Goal: Transaction & Acquisition: Book appointment/travel/reservation

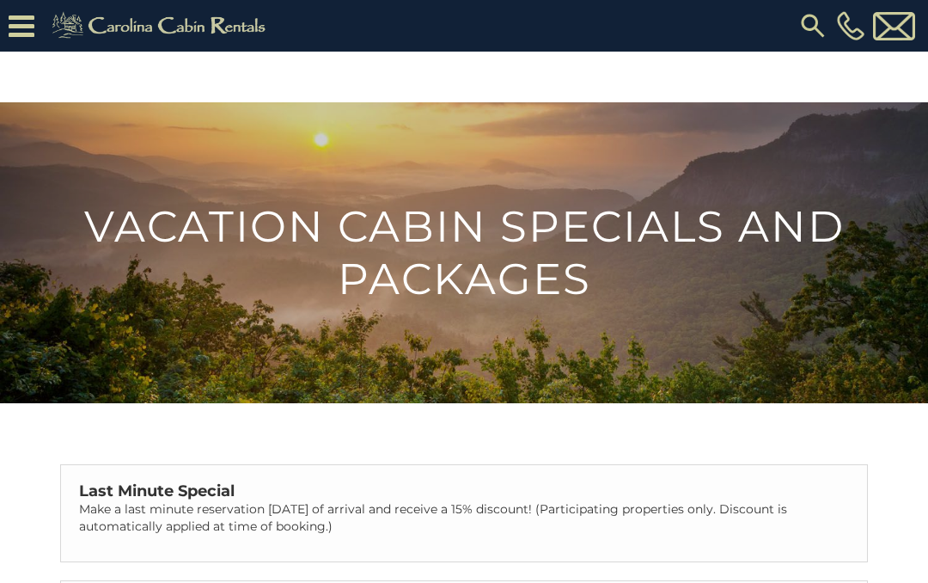
click at [14, 22] on icon at bounding box center [22, 26] width 26 height 30
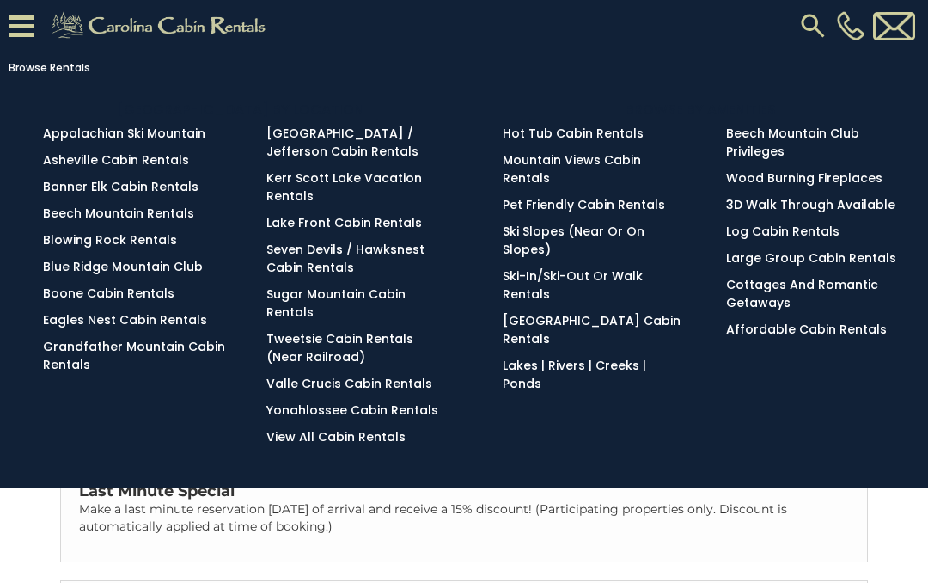
click at [46, 243] on link "Blowing Rock Rentals" at bounding box center [110, 239] width 134 height 17
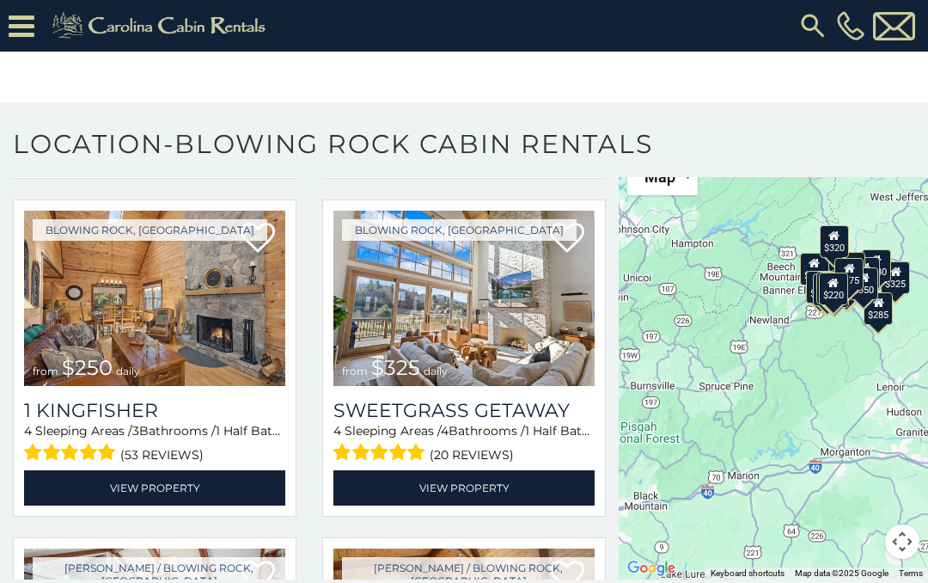
scroll to position [2024, 0]
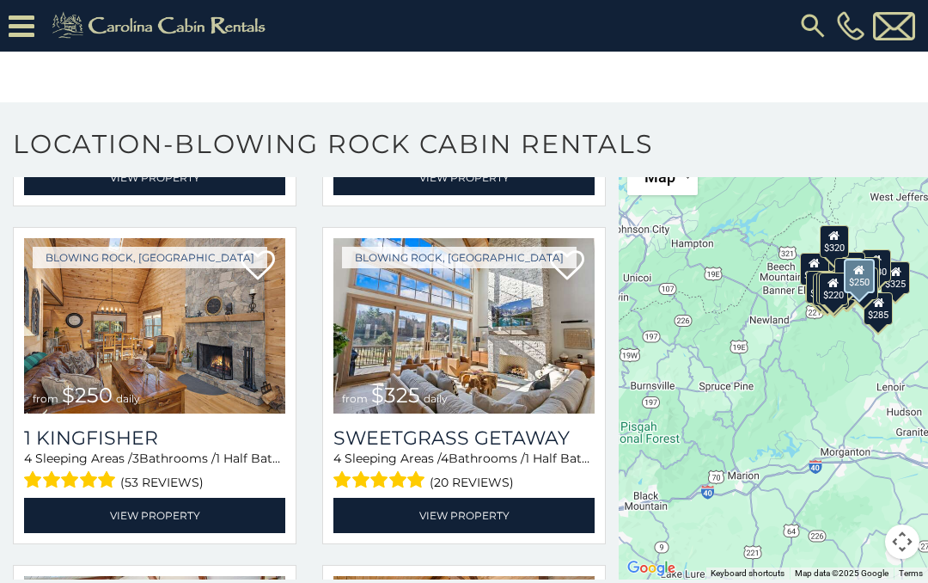
click at [100, 342] on img at bounding box center [154, 325] width 261 height 175
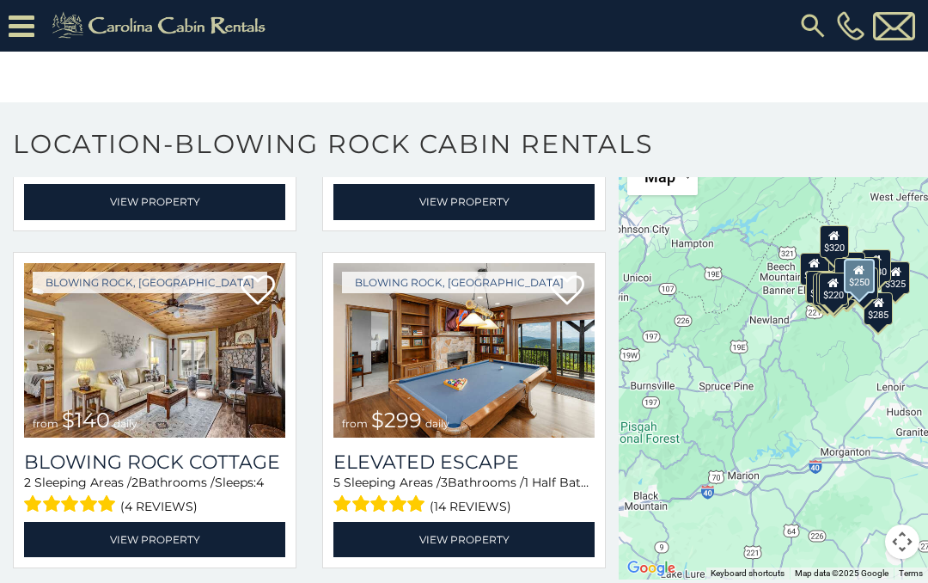
scroll to position [2659, 0]
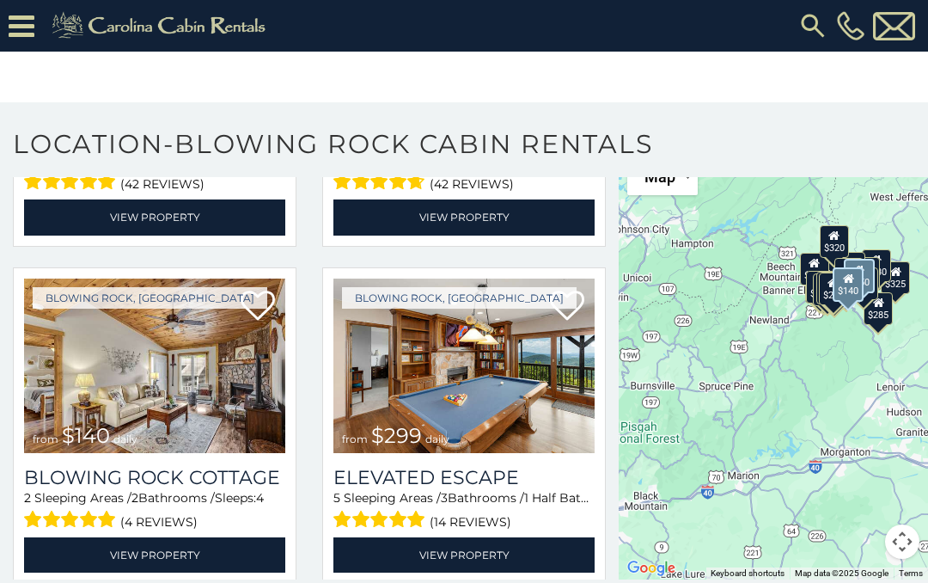
click at [73, 356] on img at bounding box center [154, 365] width 261 height 175
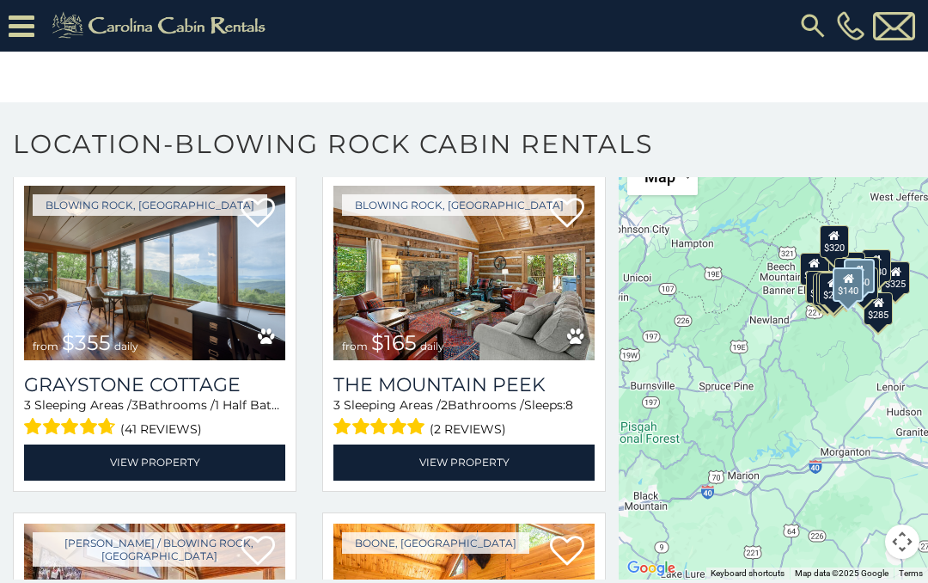
scroll to position [4102, 0]
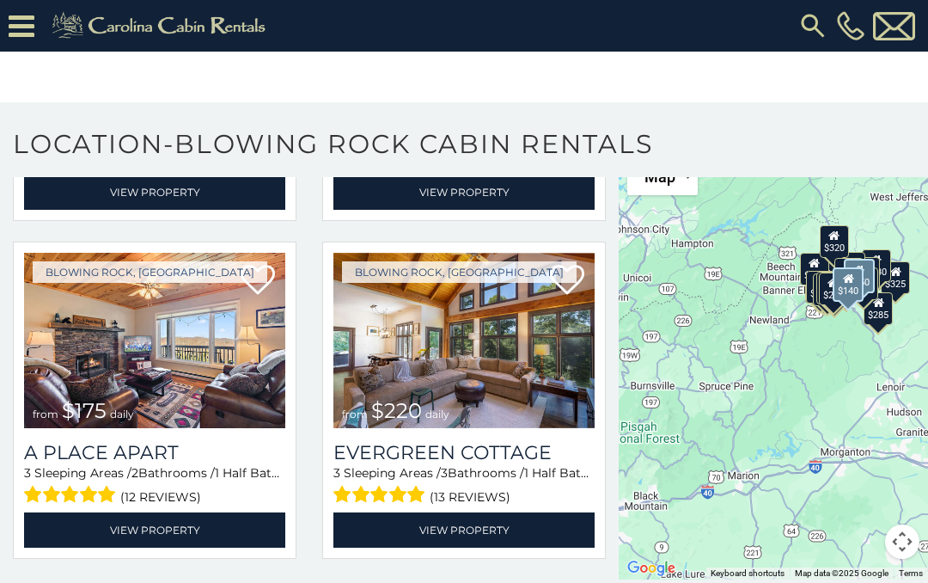
scroll to position [4712, 0]
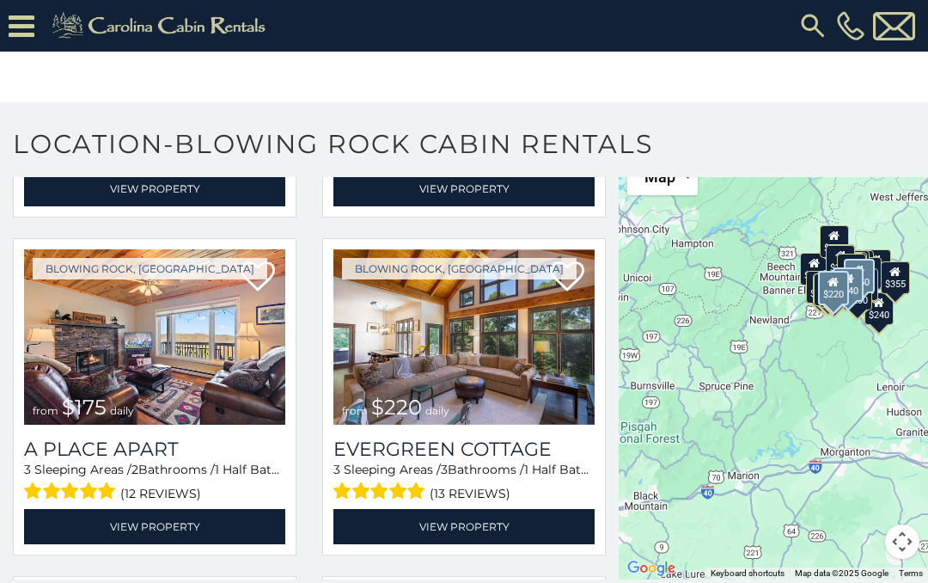
click at [500, 375] on img at bounding box center [463, 336] width 261 height 175
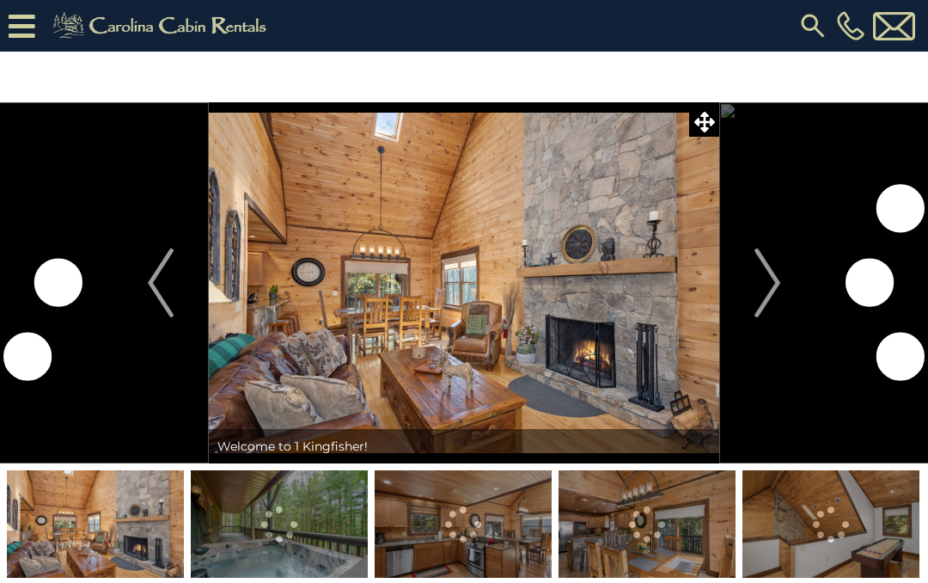
click at [773, 285] on img "Next" at bounding box center [767, 282] width 26 height 69
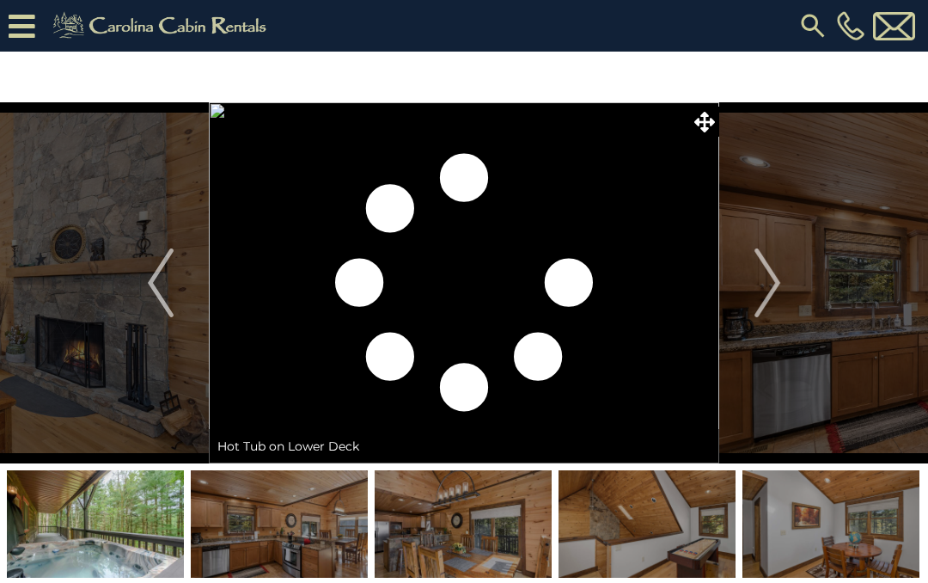
click at [775, 278] on img "Next" at bounding box center [767, 282] width 26 height 69
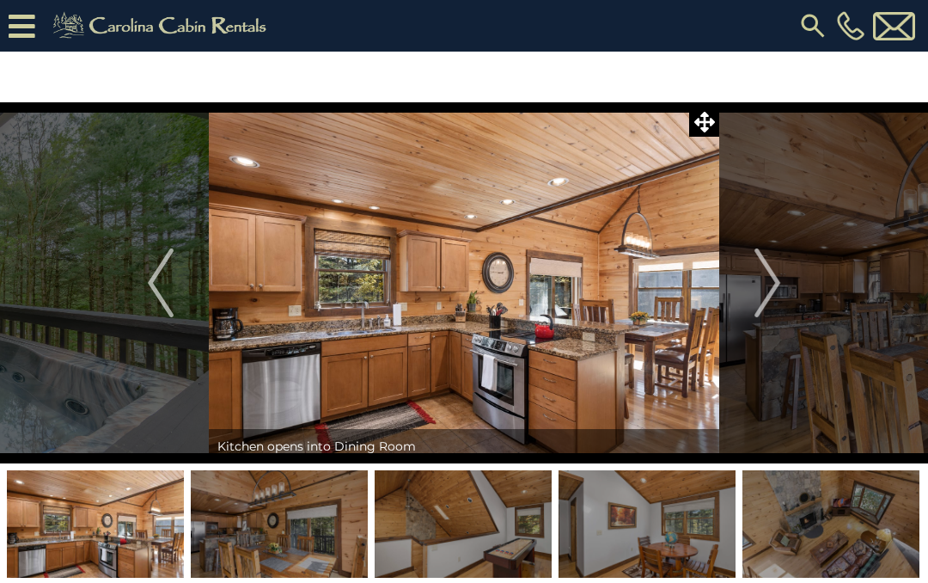
click at [772, 272] on img "Next" at bounding box center [767, 282] width 26 height 69
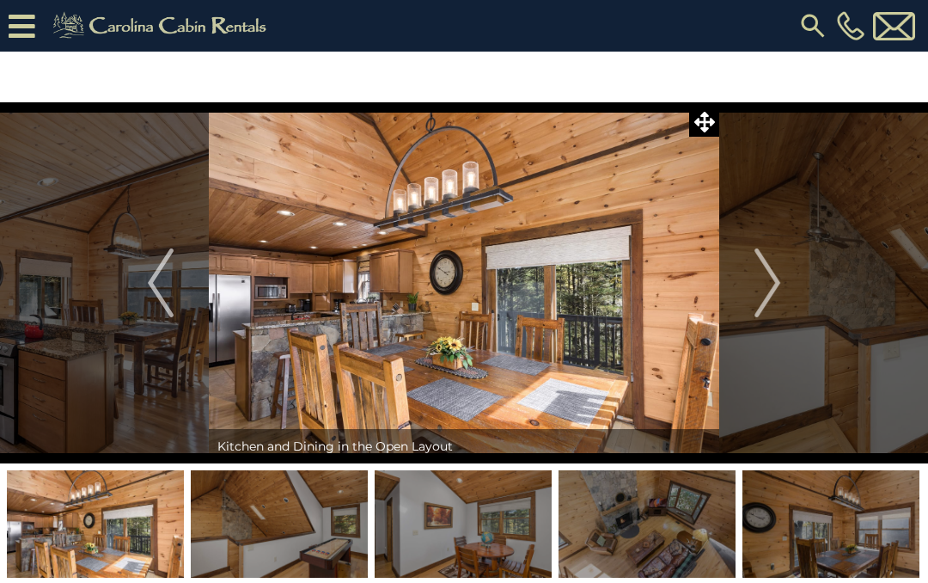
click at [776, 275] on img "Next" at bounding box center [767, 282] width 26 height 69
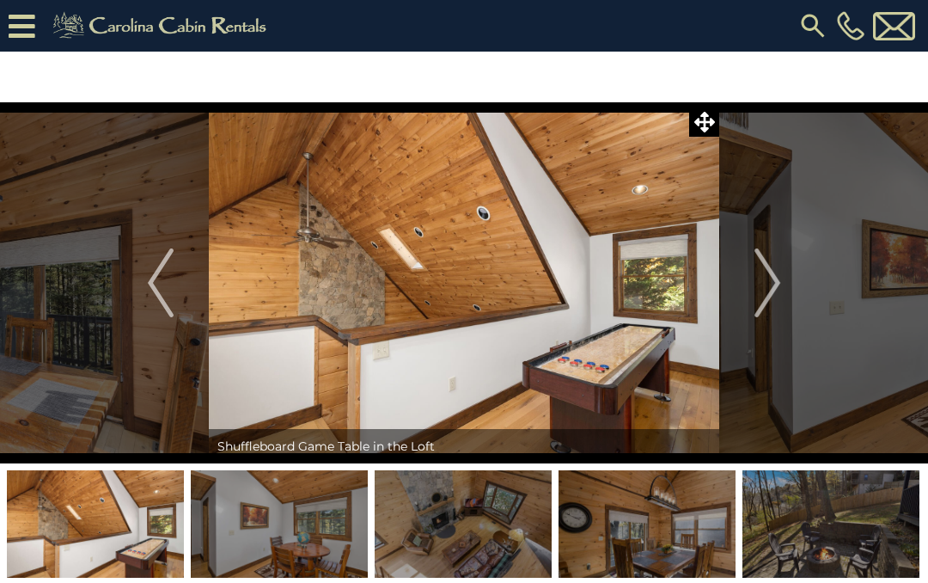
click at [780, 273] on img "Next" at bounding box center [767, 282] width 26 height 69
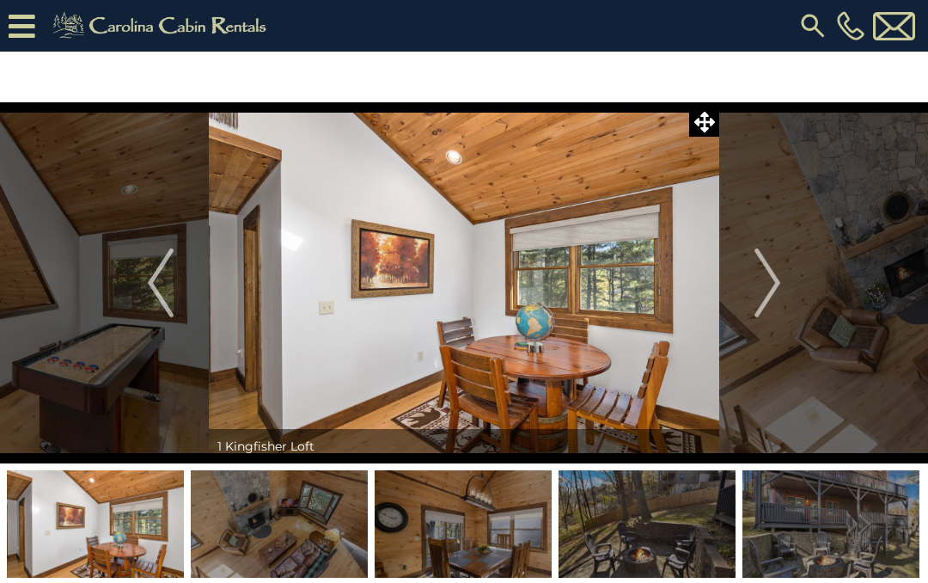
click at [782, 278] on button "Next" at bounding box center [767, 282] width 96 height 361
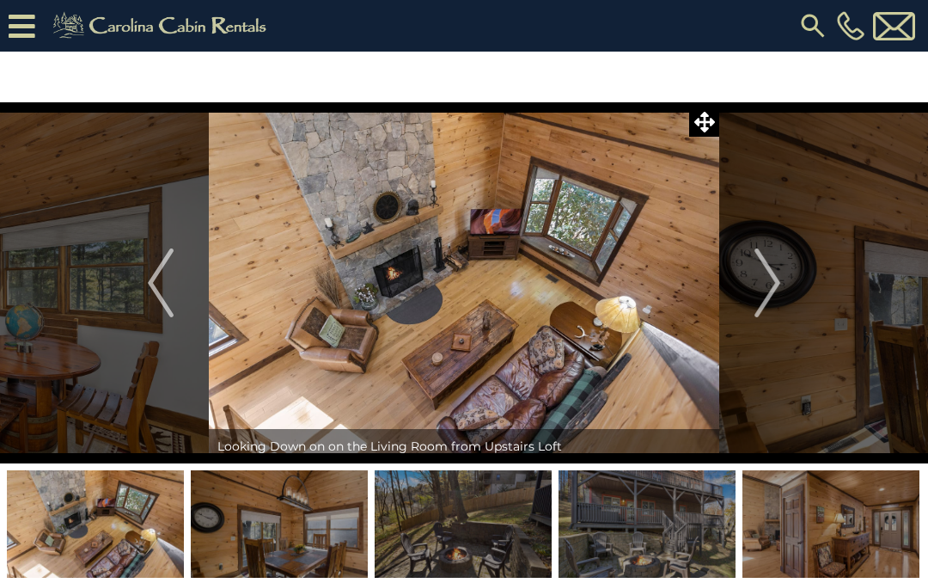
click at [782, 272] on button "Next" at bounding box center [767, 282] width 96 height 361
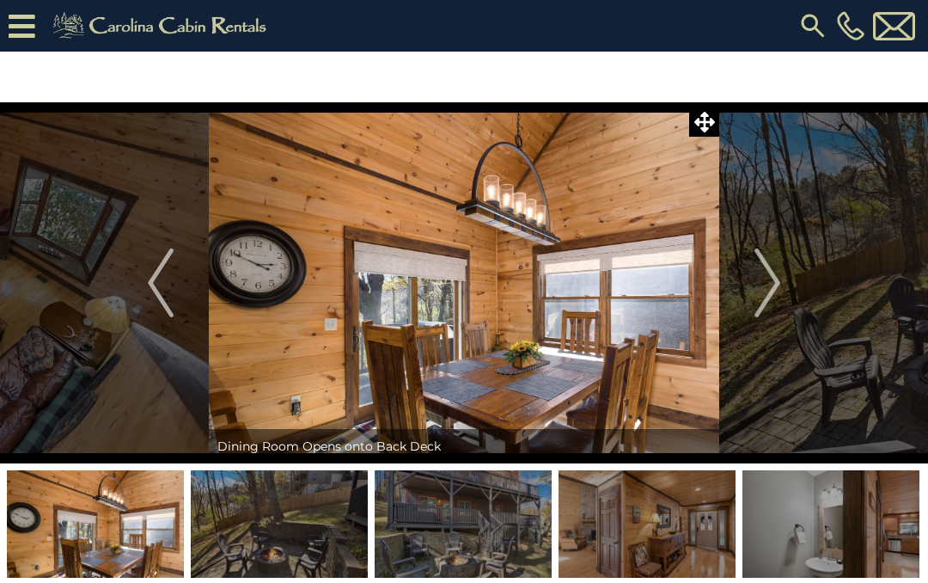
click at [774, 269] on img "Next" at bounding box center [767, 282] width 26 height 69
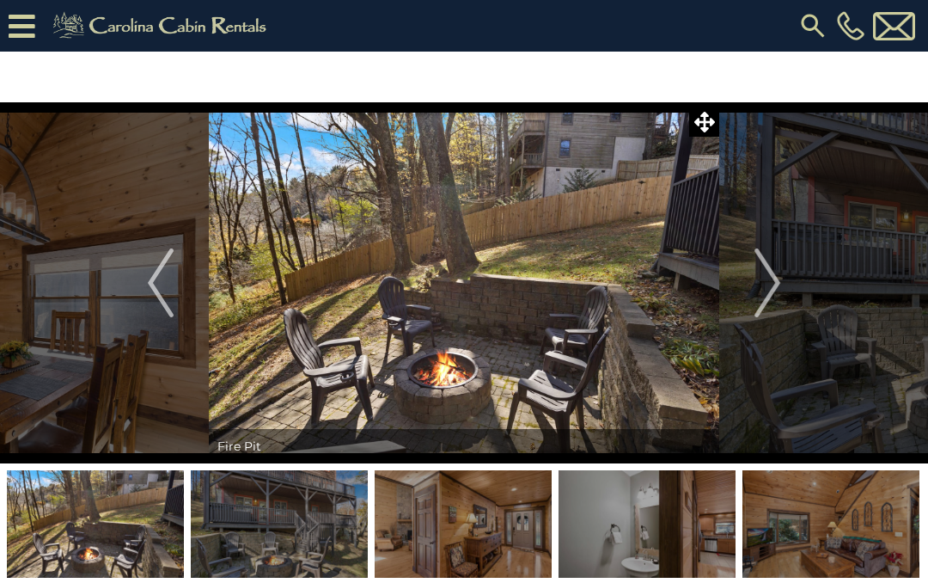
click at [770, 279] on img "Next" at bounding box center [767, 282] width 26 height 69
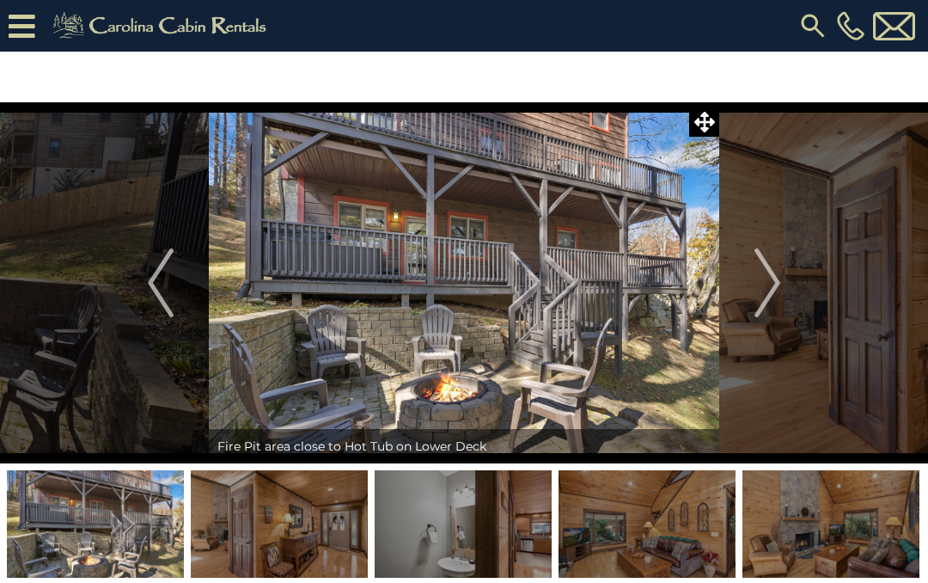
click at [771, 285] on img "Next" at bounding box center [767, 282] width 26 height 69
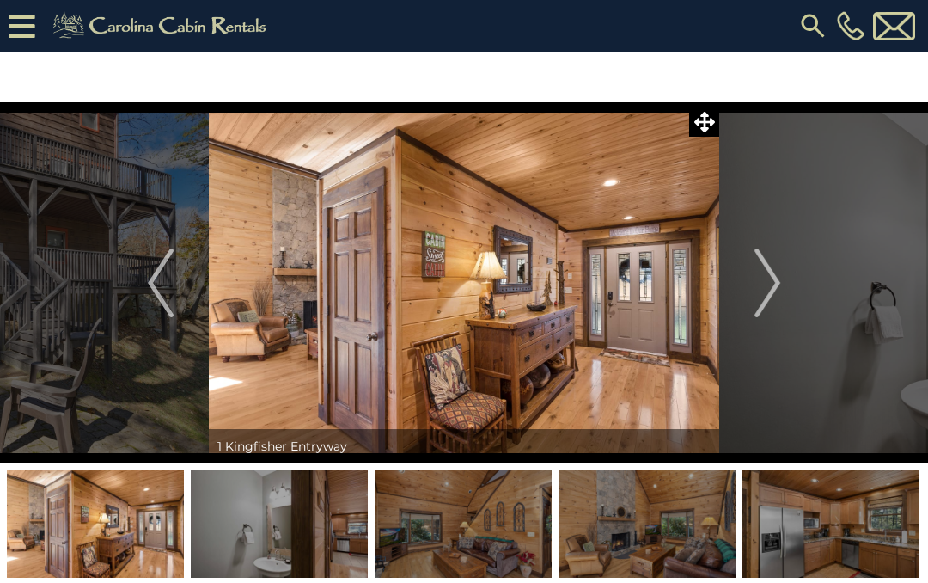
click at [775, 286] on img "Next" at bounding box center [767, 282] width 26 height 69
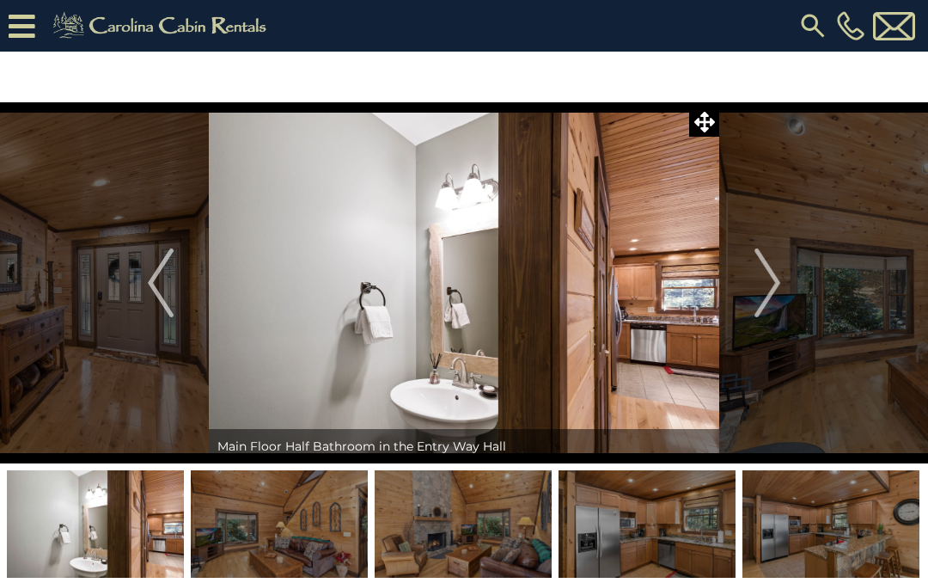
click at [849, 523] on img at bounding box center [830, 523] width 177 height 107
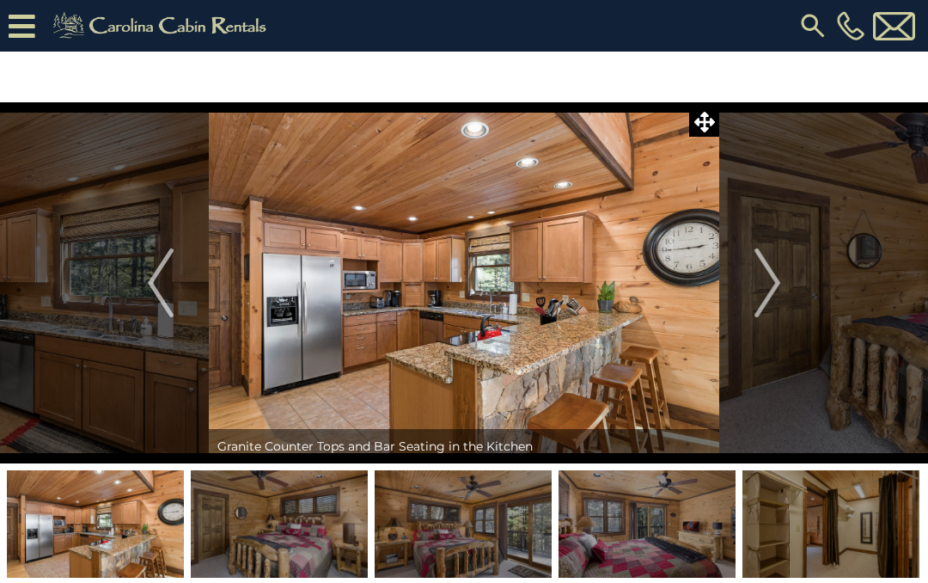
click at [294, 528] on img at bounding box center [279, 523] width 177 height 107
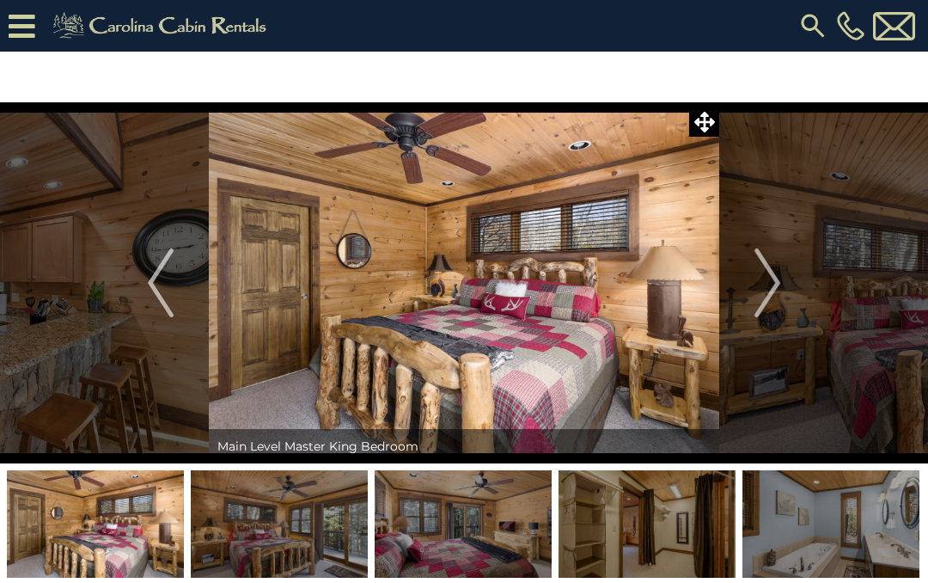
click at [851, 539] on img at bounding box center [830, 523] width 177 height 107
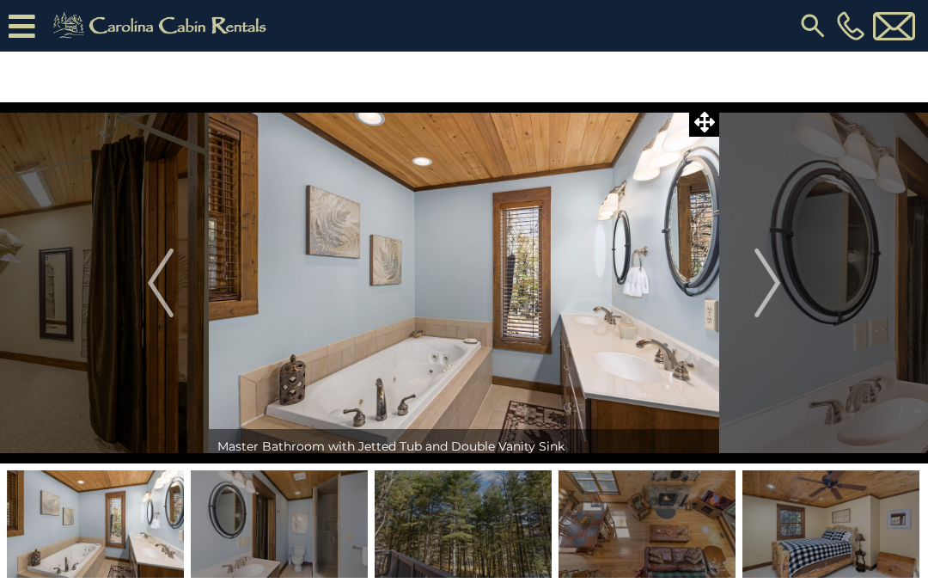
click at [847, 535] on img at bounding box center [830, 523] width 177 height 107
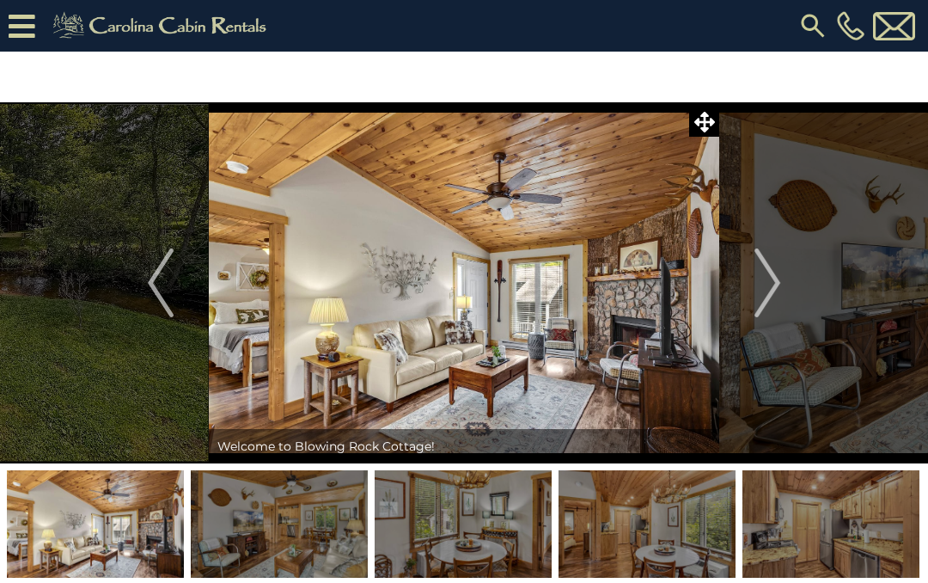
click at [874, 524] on img at bounding box center [830, 523] width 177 height 107
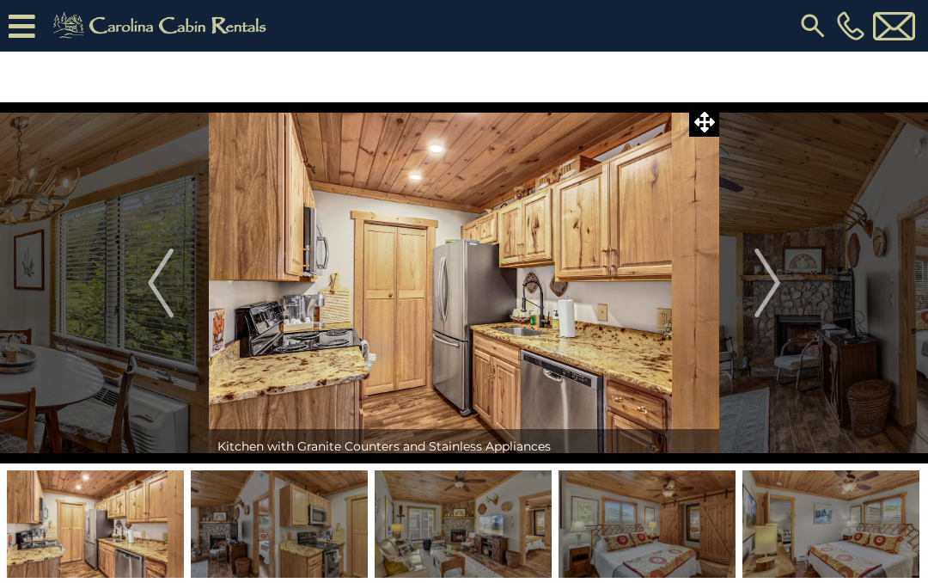
click at [892, 518] on img at bounding box center [830, 523] width 177 height 107
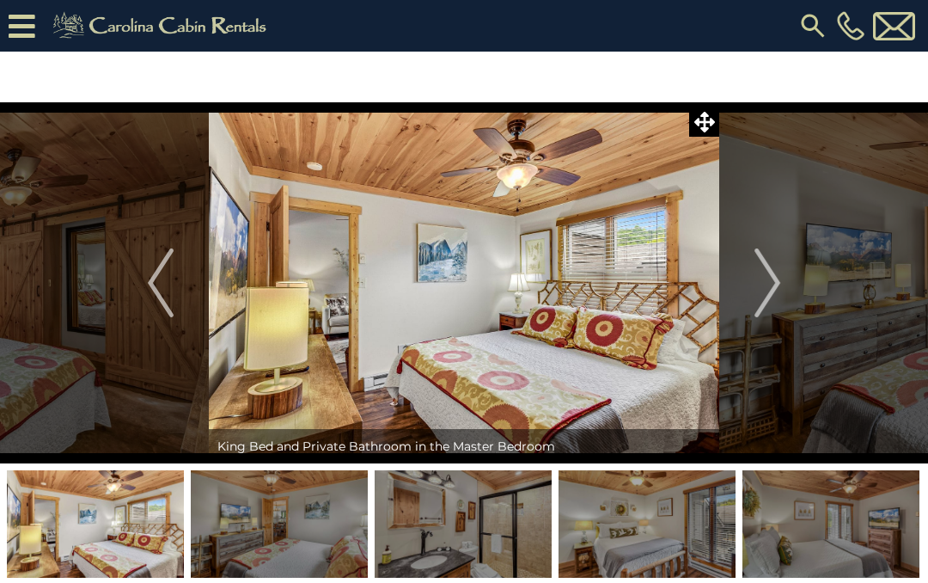
click at [894, 516] on img at bounding box center [830, 523] width 177 height 107
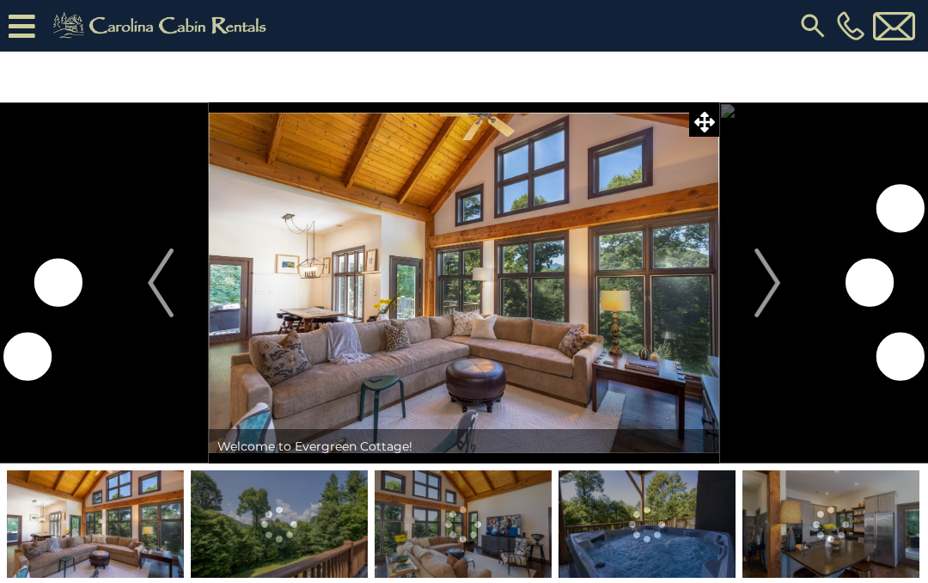
click at [778, 290] on img "Next" at bounding box center [767, 282] width 26 height 69
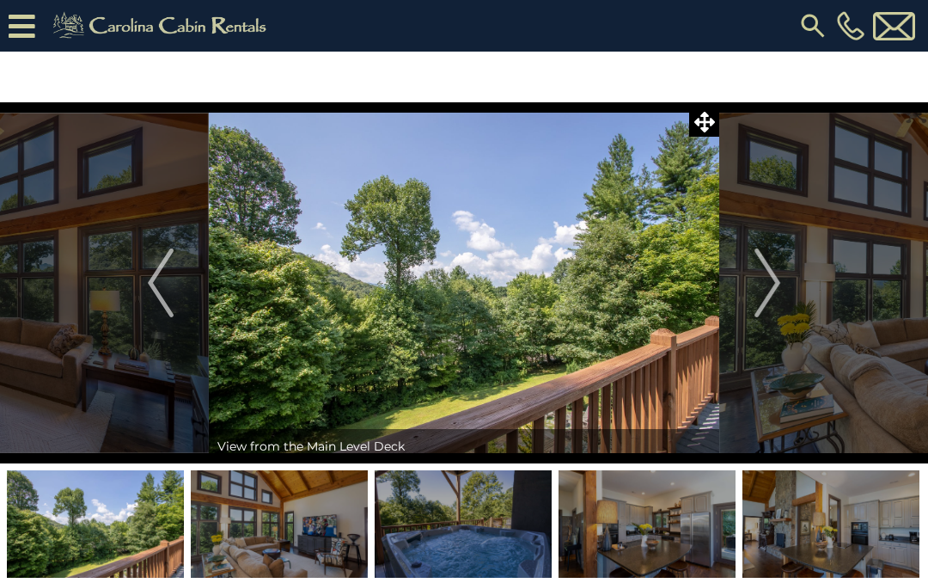
click at [772, 283] on img "Next" at bounding box center [767, 282] width 26 height 69
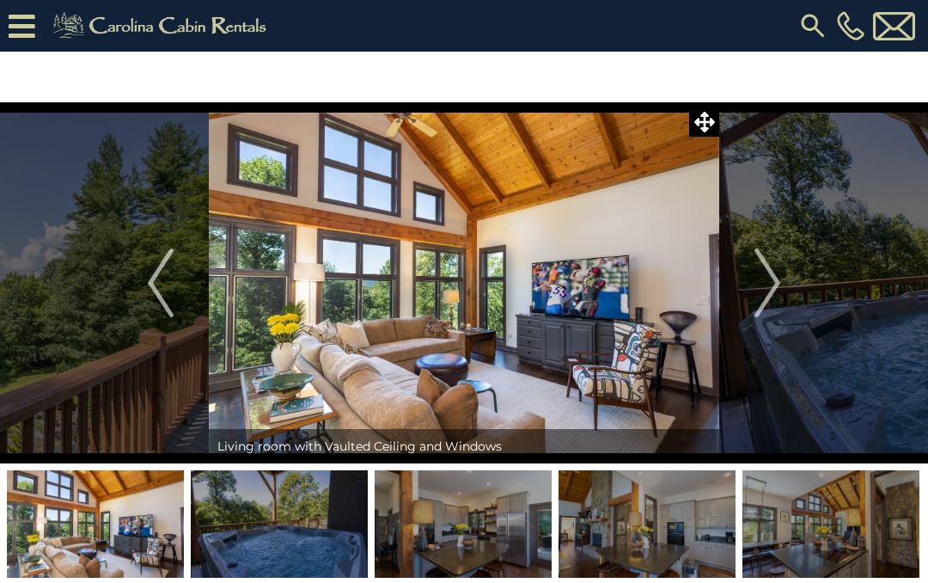
click at [775, 279] on img "Next" at bounding box center [767, 282] width 26 height 69
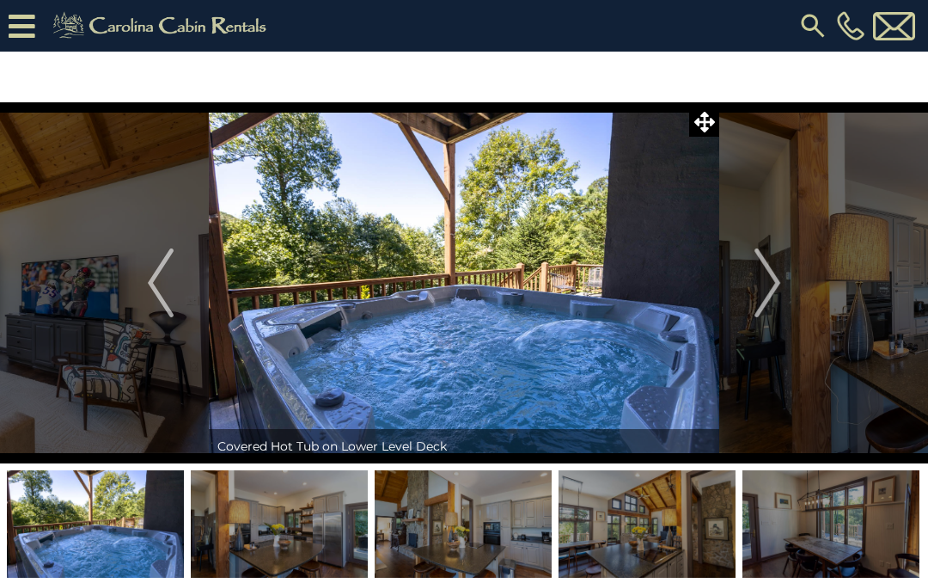
click at [780, 280] on img "Next" at bounding box center [767, 282] width 26 height 69
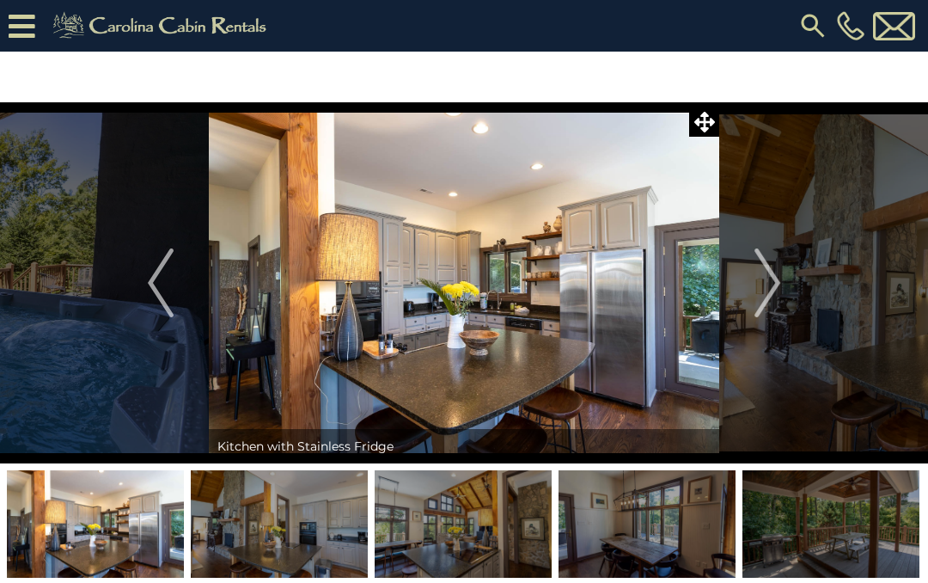
click at [782, 288] on button "Next" at bounding box center [767, 282] width 96 height 361
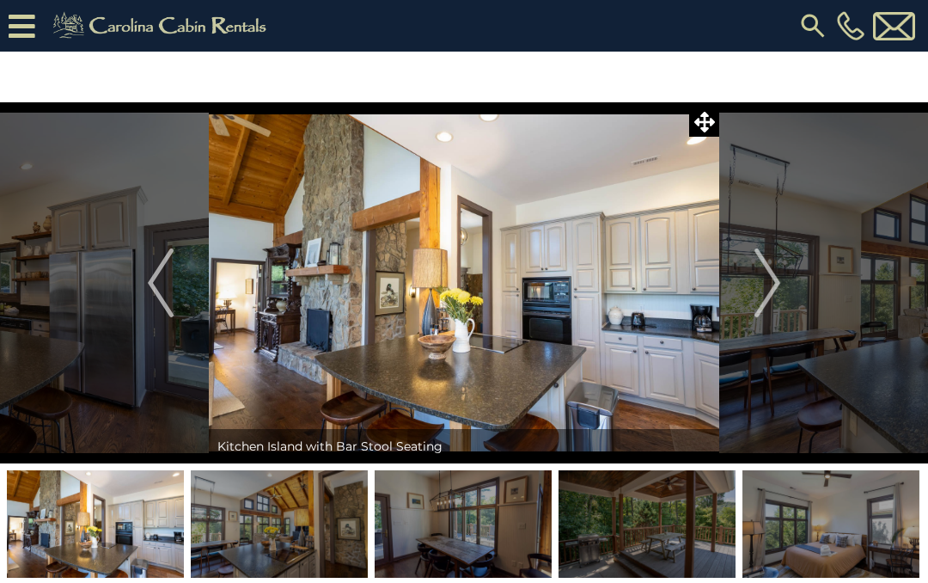
click at [779, 276] on img "Next" at bounding box center [767, 282] width 26 height 69
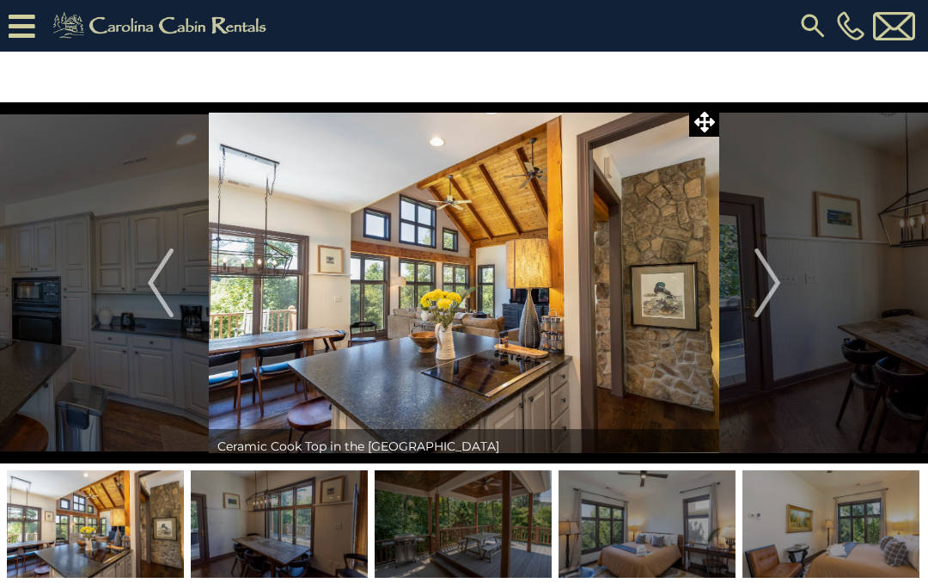
click at [775, 301] on img "Next" at bounding box center [767, 282] width 26 height 69
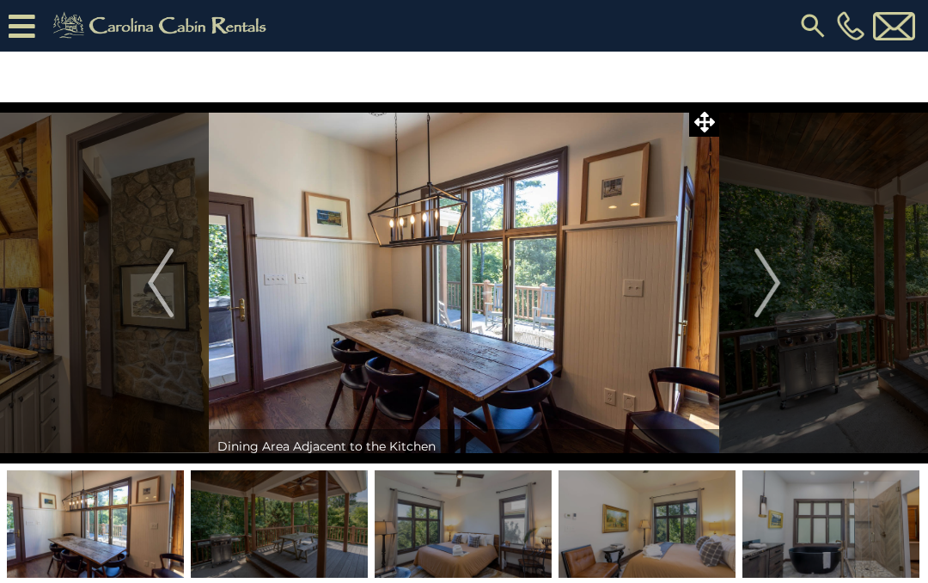
click at [776, 289] on img "Next" at bounding box center [767, 282] width 26 height 69
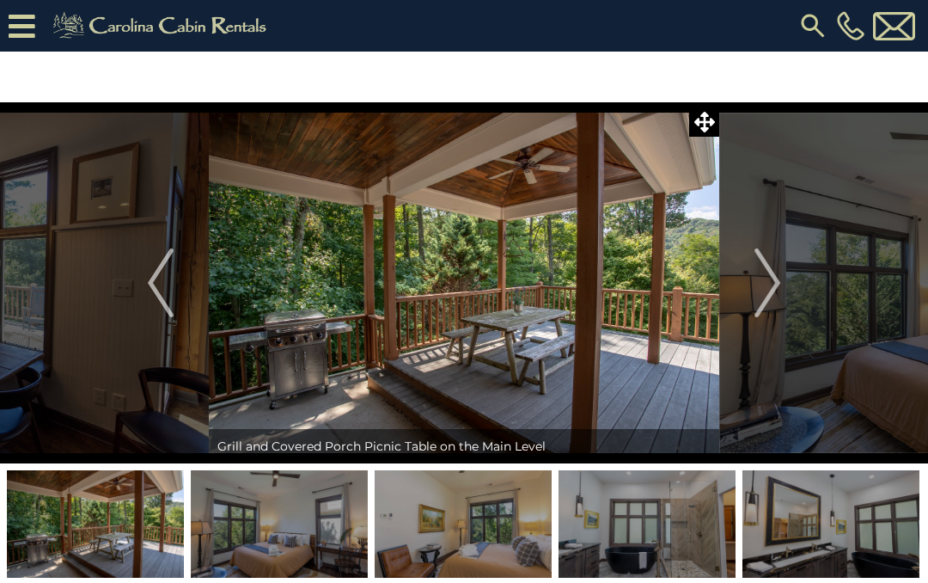
click at [783, 292] on button "Next" at bounding box center [767, 282] width 96 height 361
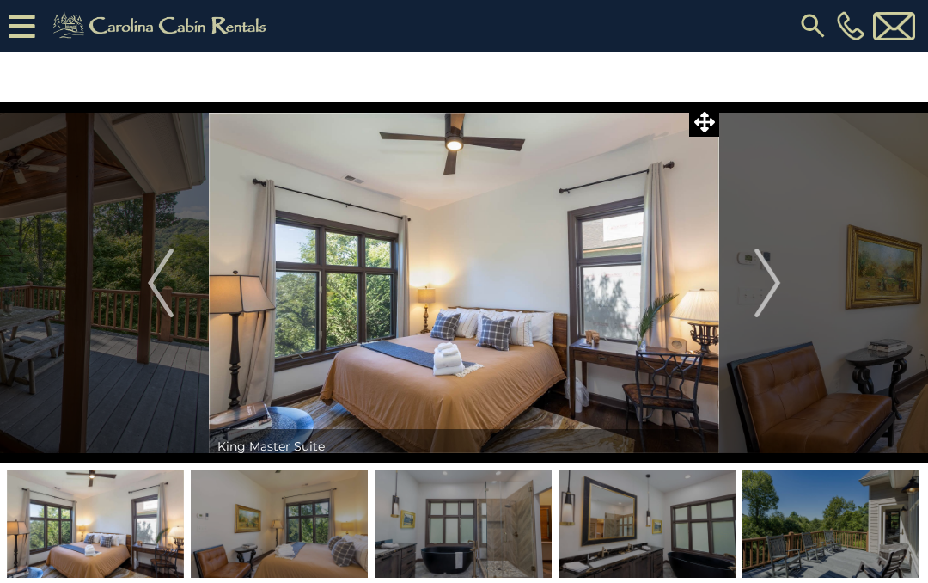
click at [789, 289] on button "Next" at bounding box center [767, 282] width 96 height 361
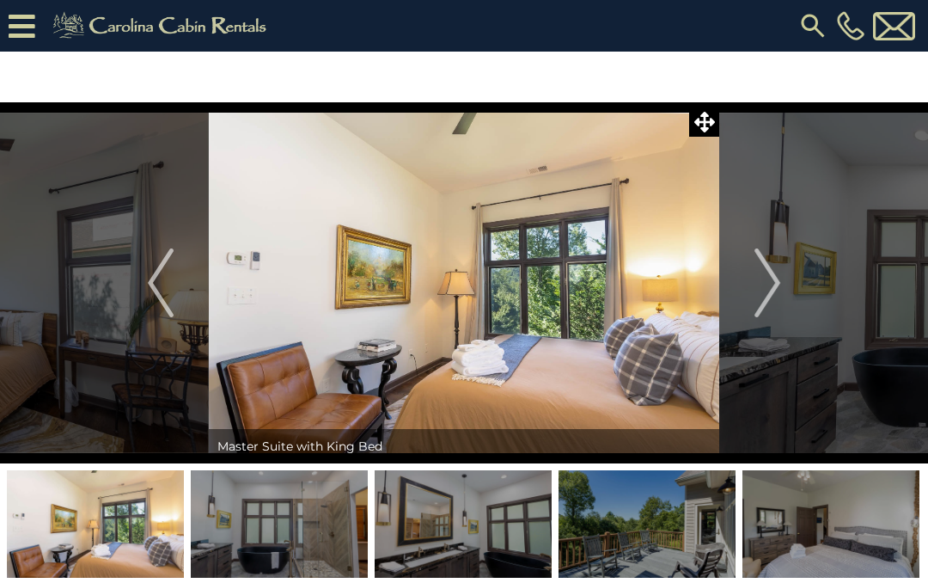
click at [792, 280] on button "Next" at bounding box center [767, 282] width 96 height 361
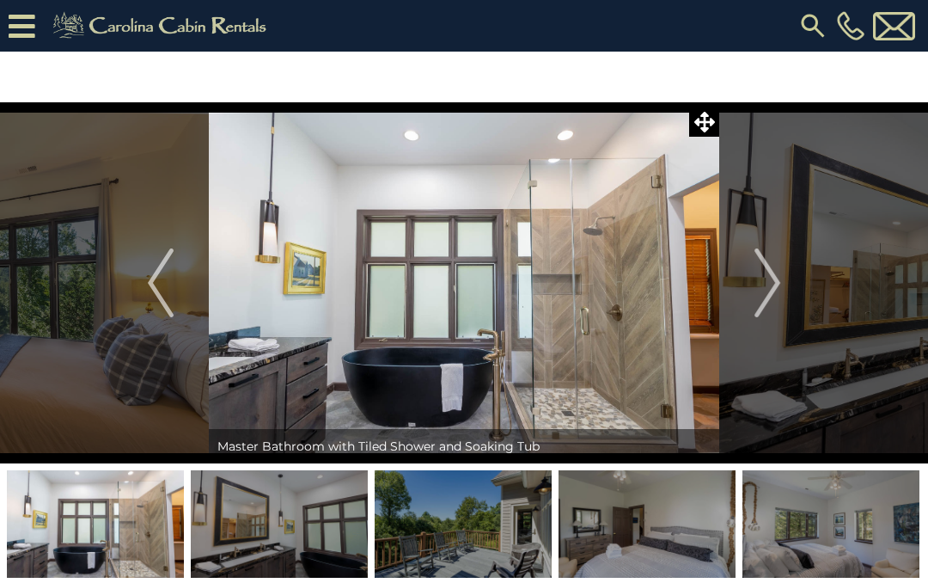
click at [792, 277] on button "Next" at bounding box center [767, 282] width 96 height 361
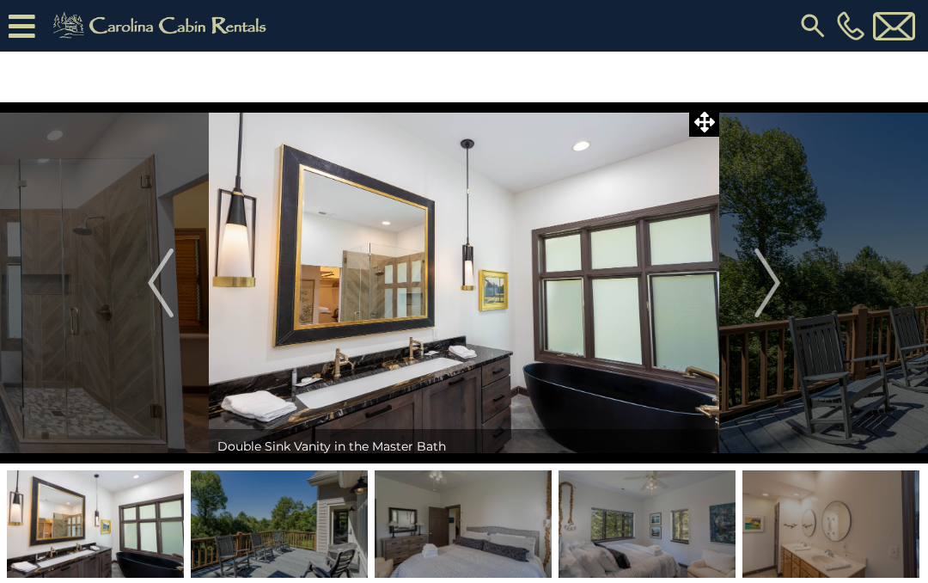
click at [780, 286] on img "Next" at bounding box center [767, 282] width 26 height 69
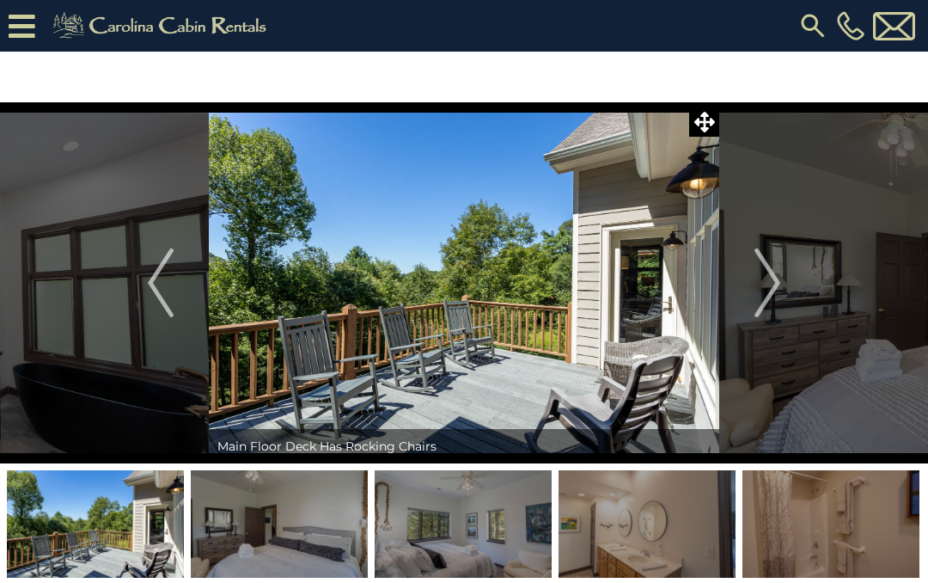
click at [778, 287] on img "Next" at bounding box center [767, 282] width 26 height 69
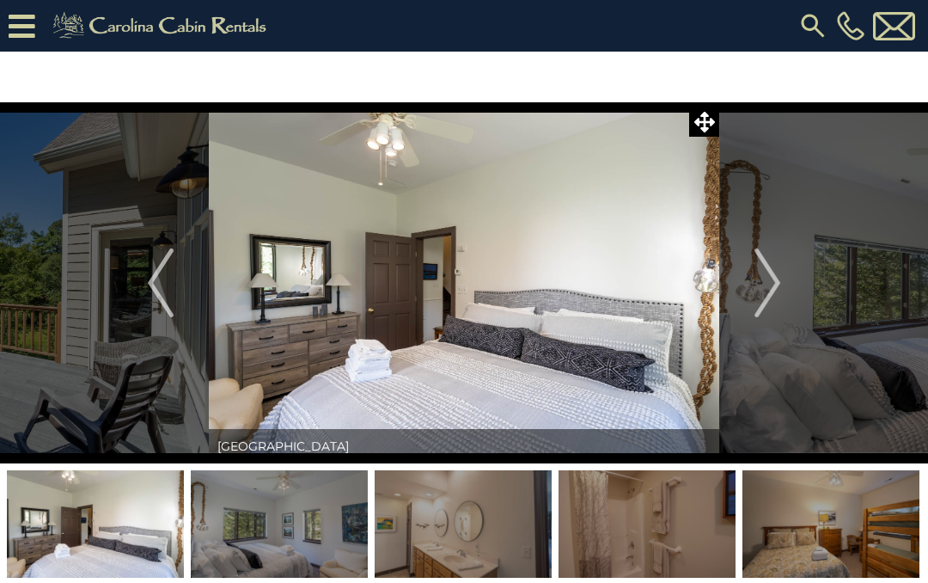
click at [776, 287] on img "Next" at bounding box center [767, 282] width 26 height 69
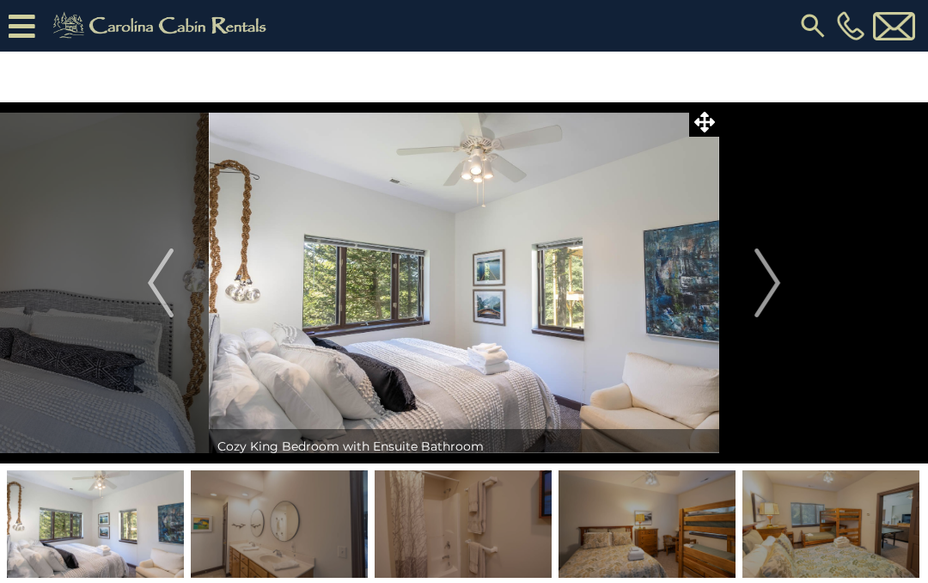
click at [778, 286] on img "Next" at bounding box center [767, 282] width 26 height 69
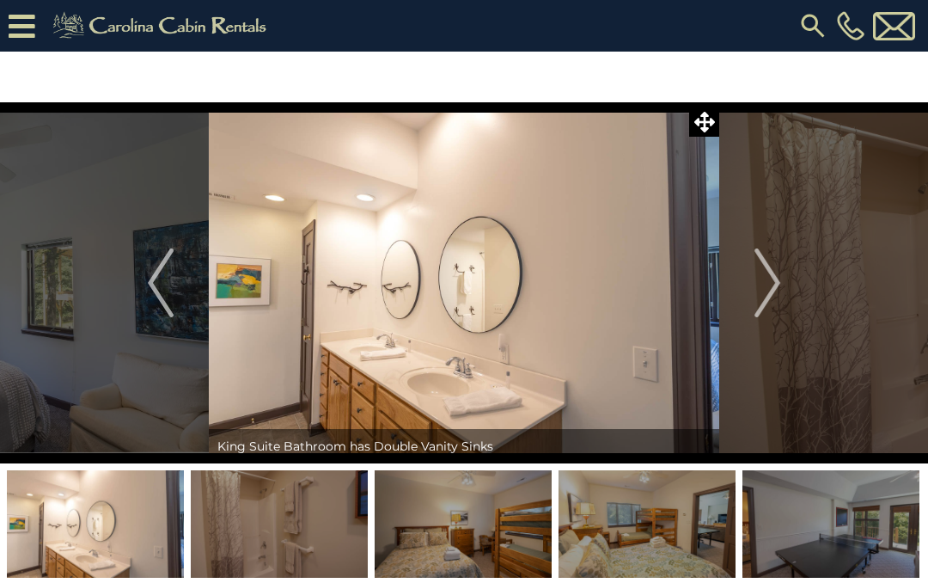
click at [778, 289] on img "Next" at bounding box center [767, 282] width 26 height 69
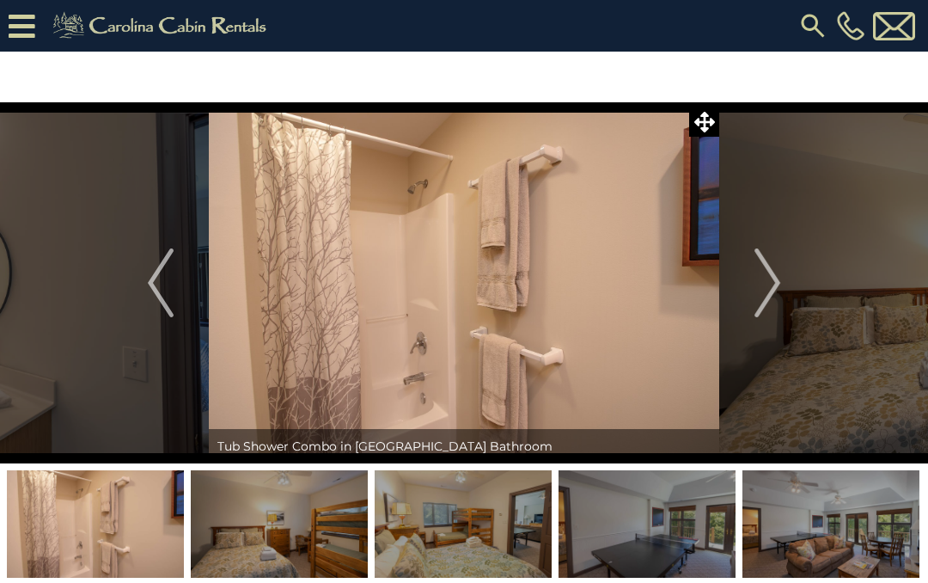
click at [777, 284] on img "Next" at bounding box center [767, 282] width 26 height 69
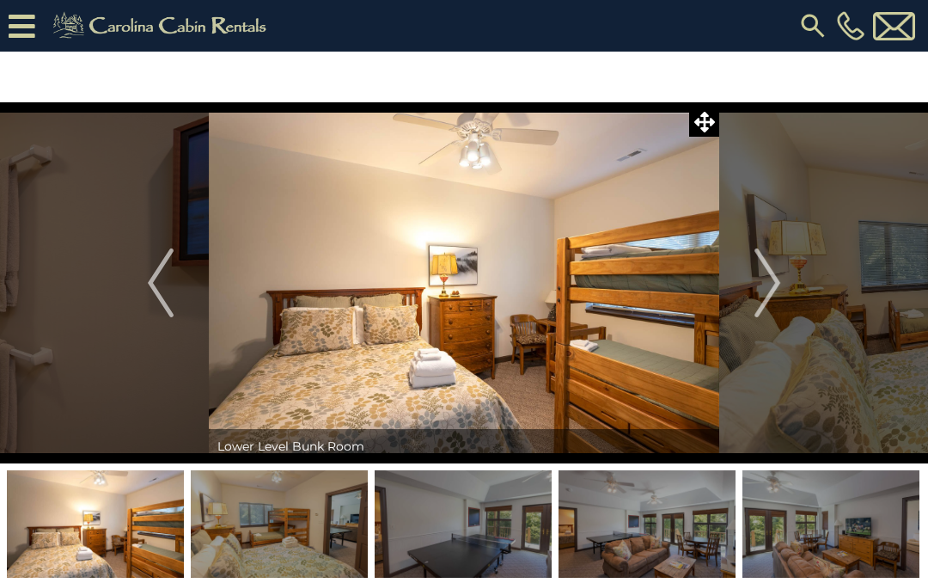
click at [770, 290] on img "Next" at bounding box center [767, 282] width 26 height 69
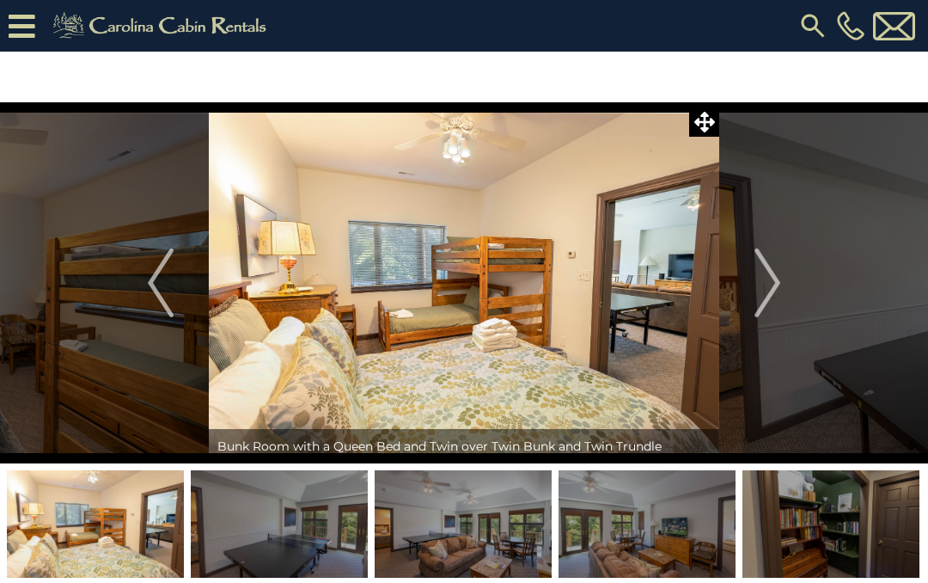
click at [778, 281] on img "Next" at bounding box center [767, 282] width 26 height 69
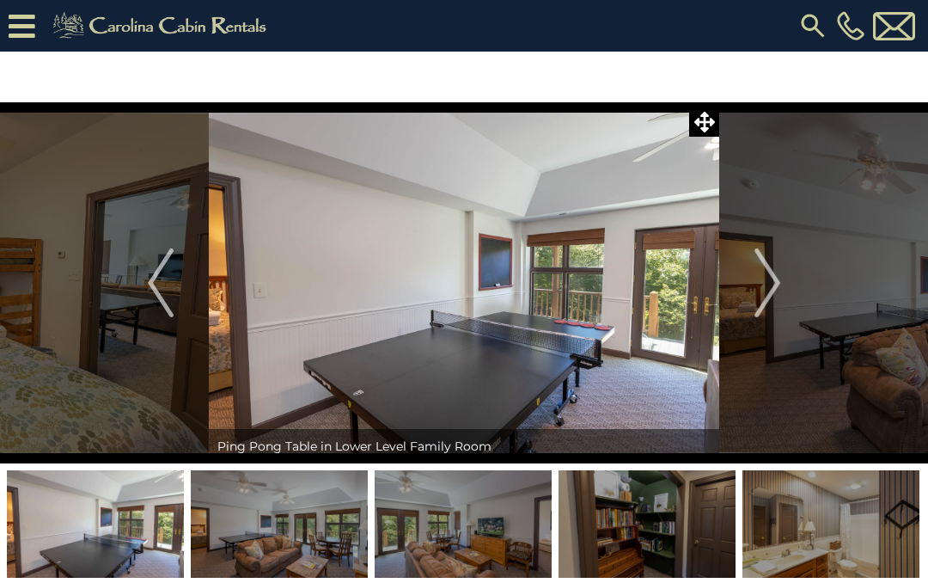
click at [780, 283] on img "Next" at bounding box center [767, 282] width 26 height 69
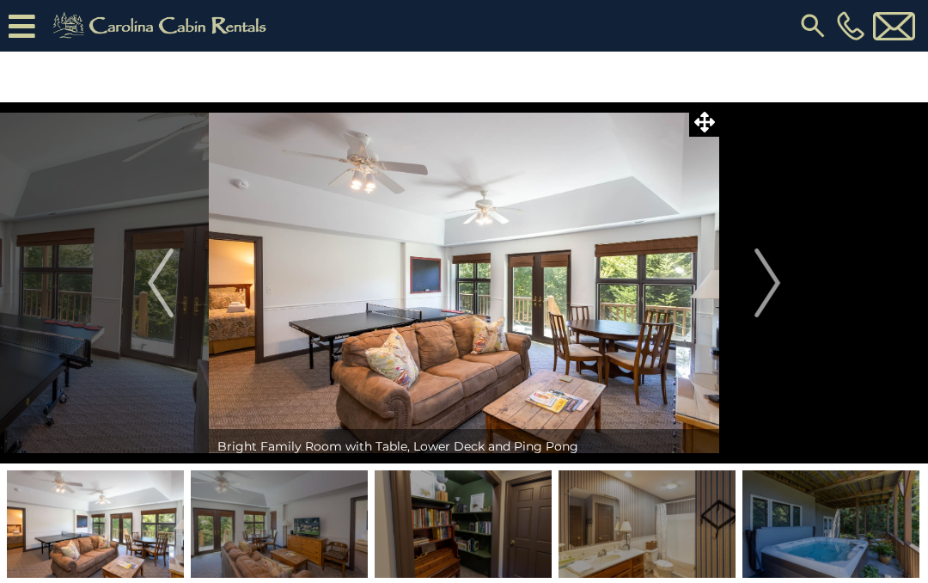
click at [784, 277] on button "Next" at bounding box center [767, 282] width 96 height 361
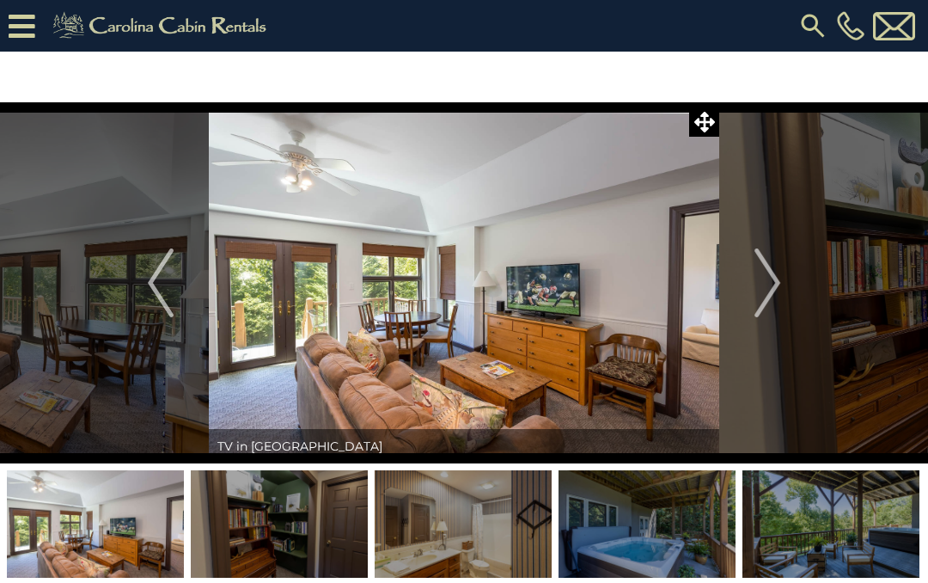
click at [787, 269] on button "Next" at bounding box center [767, 282] width 96 height 361
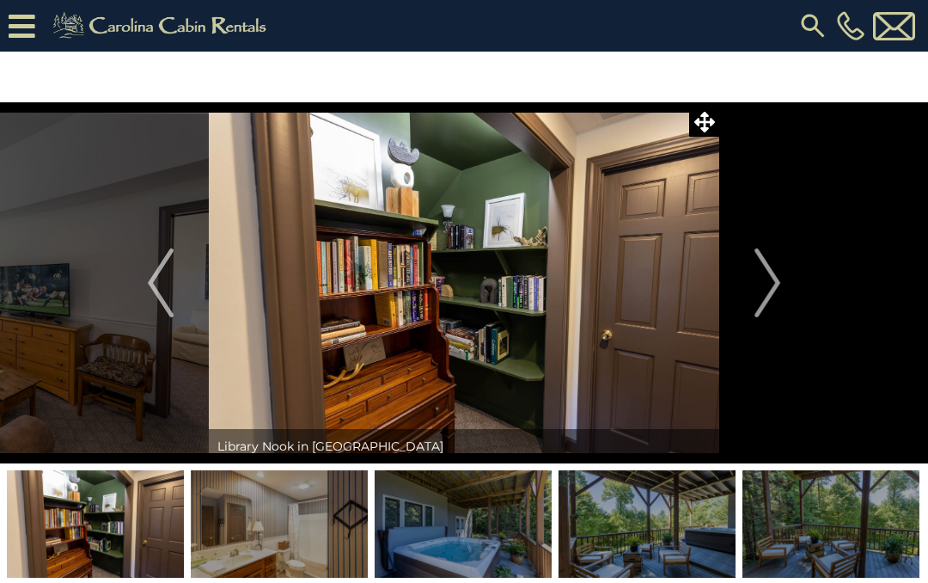
click at [785, 272] on button "Next" at bounding box center [767, 282] width 96 height 361
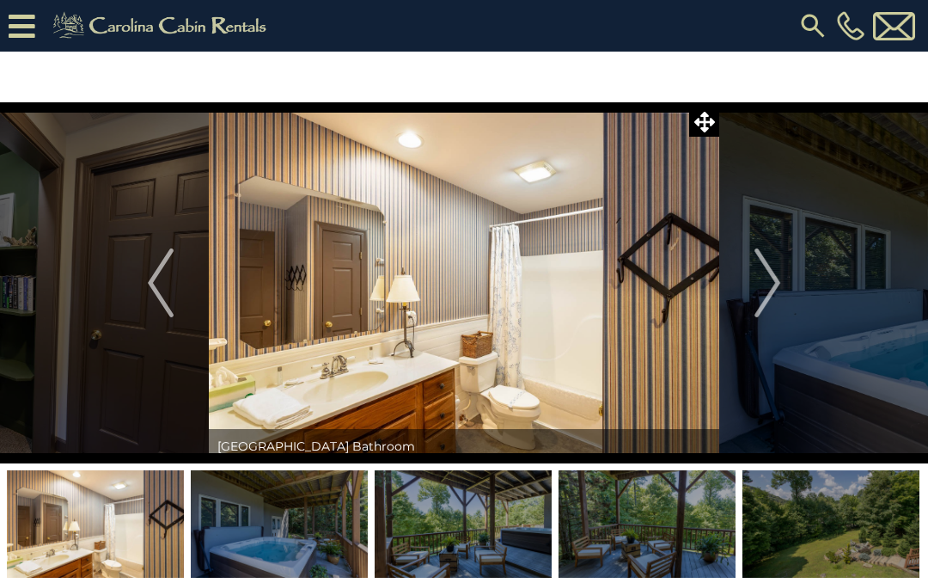
click at [780, 284] on img "Next" at bounding box center [767, 282] width 26 height 69
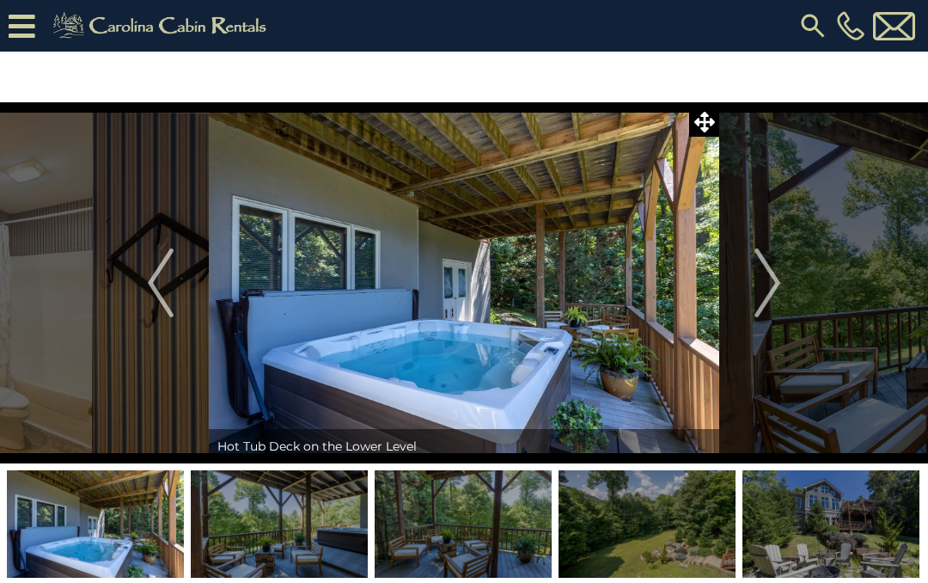
click at [34, 22] on icon at bounding box center [22, 26] width 27 height 30
